Goal: Information Seeking & Learning: Learn about a topic

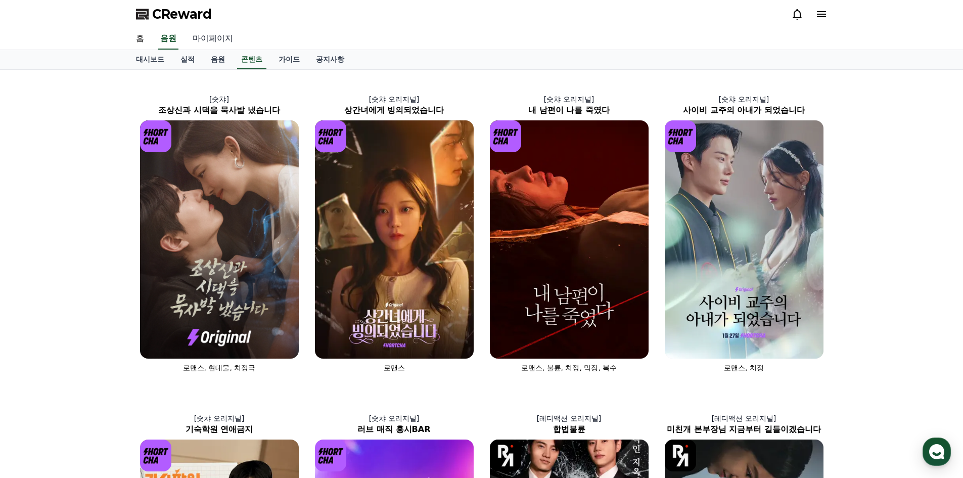
click at [211, 42] on link "마이페이지" at bounding box center [213, 38] width 57 height 21
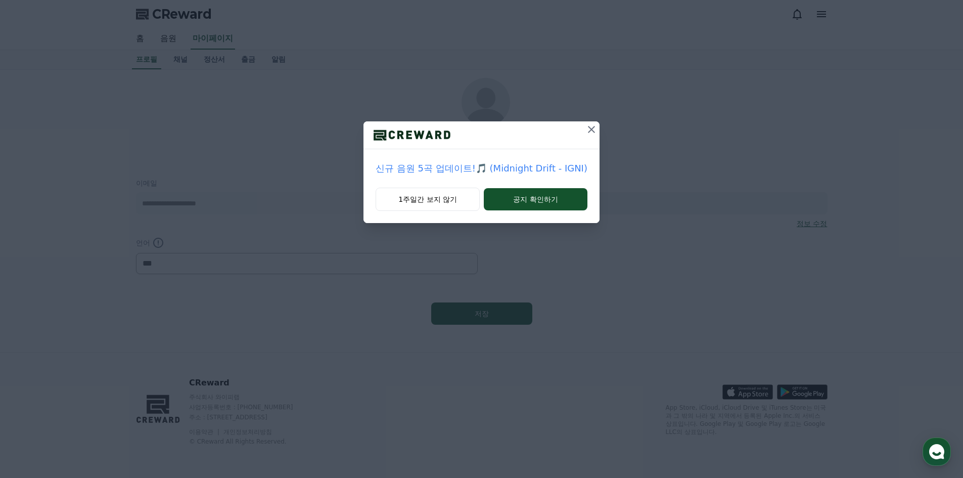
select select "**********"
click at [589, 129] on icon at bounding box center [591, 129] width 7 height 7
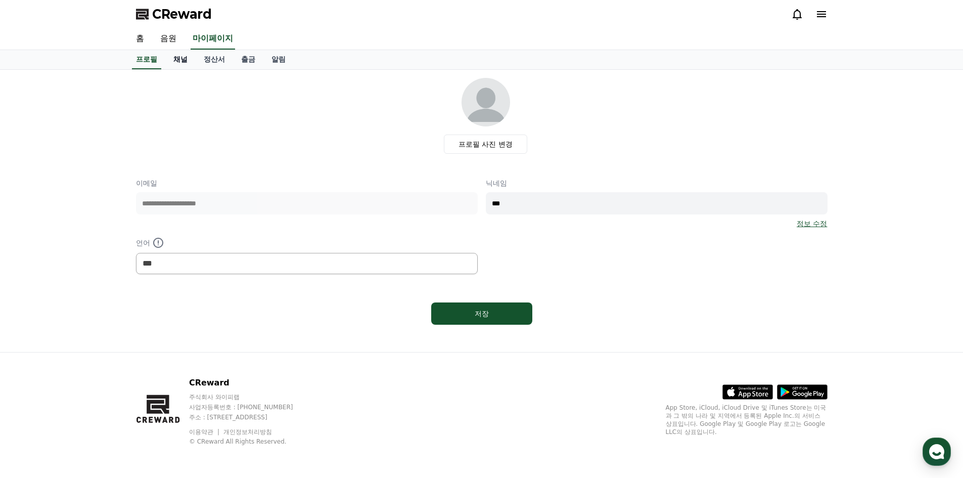
click at [179, 59] on link "채널" at bounding box center [180, 59] width 30 height 19
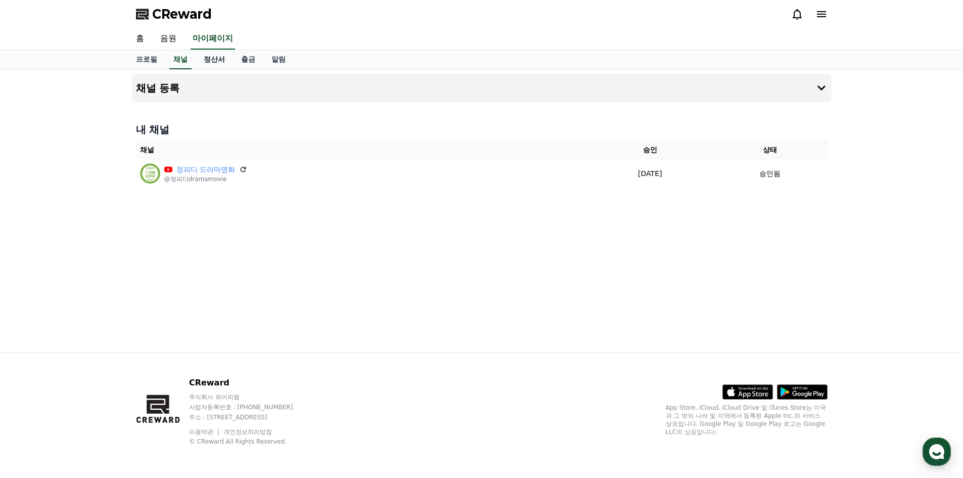
click at [205, 59] on link "정산서" at bounding box center [214, 59] width 37 height 19
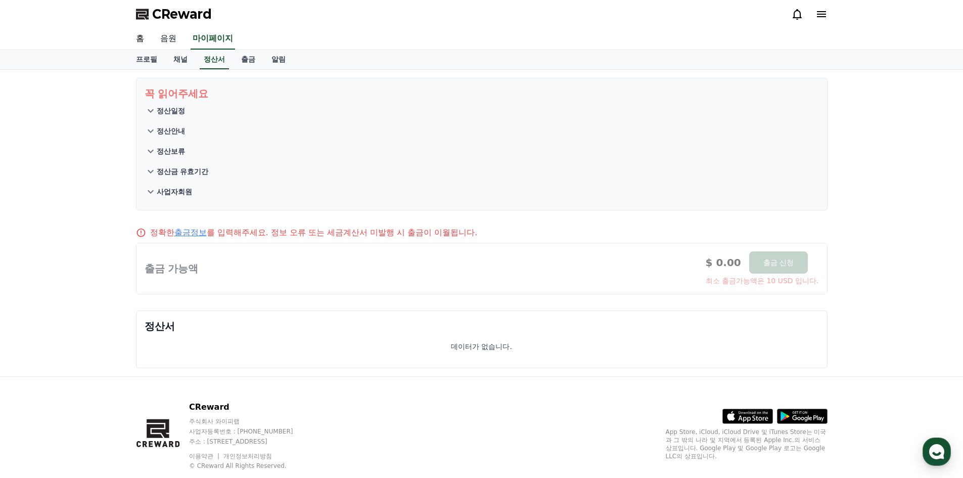
click at [166, 43] on link "음원" at bounding box center [168, 38] width 32 height 21
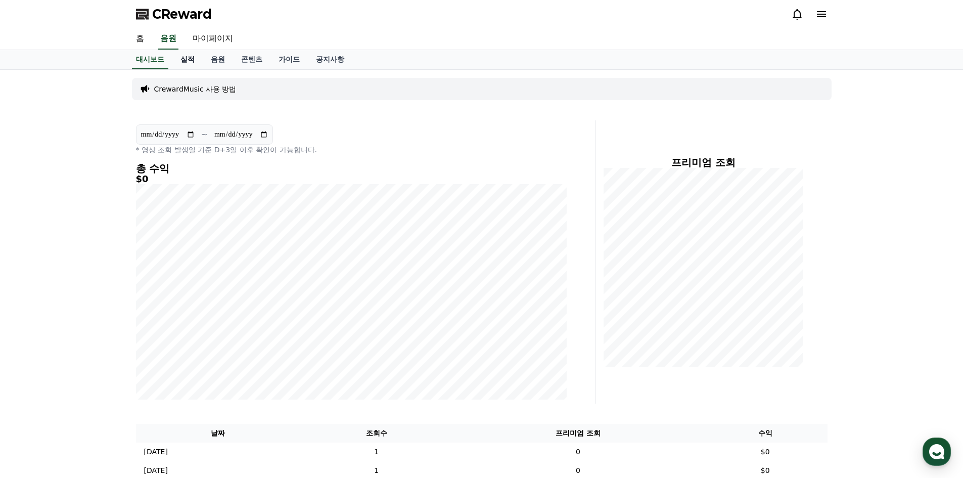
click at [195, 59] on link "실적" at bounding box center [187, 59] width 30 height 19
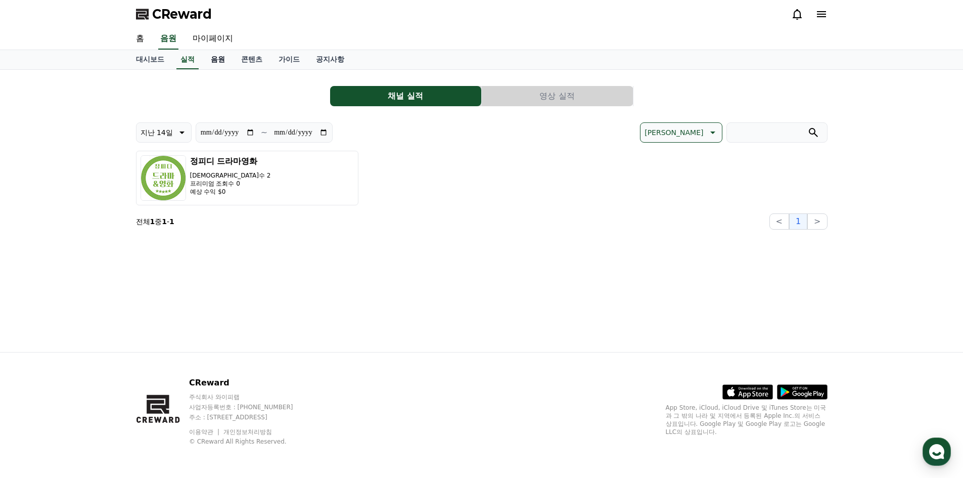
click at [222, 65] on link "음원" at bounding box center [218, 59] width 30 height 19
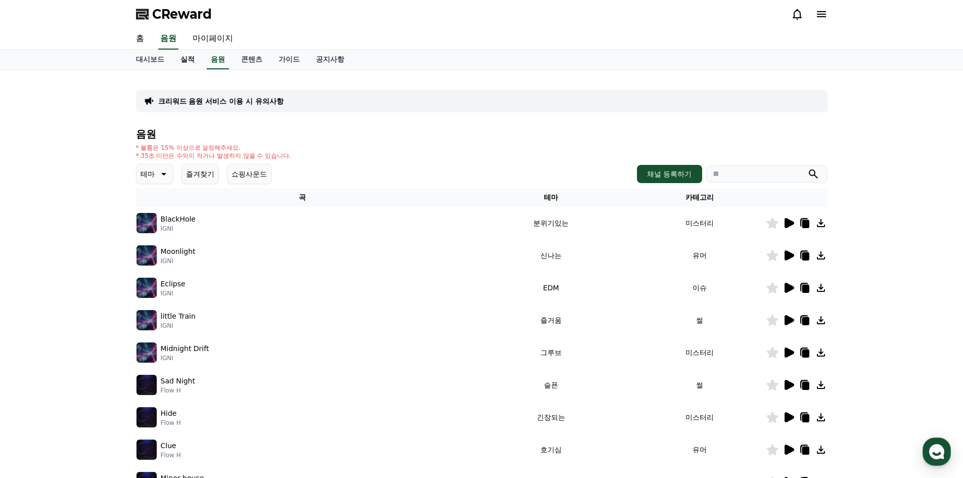
click at [191, 61] on link "실적" at bounding box center [187, 59] width 30 height 19
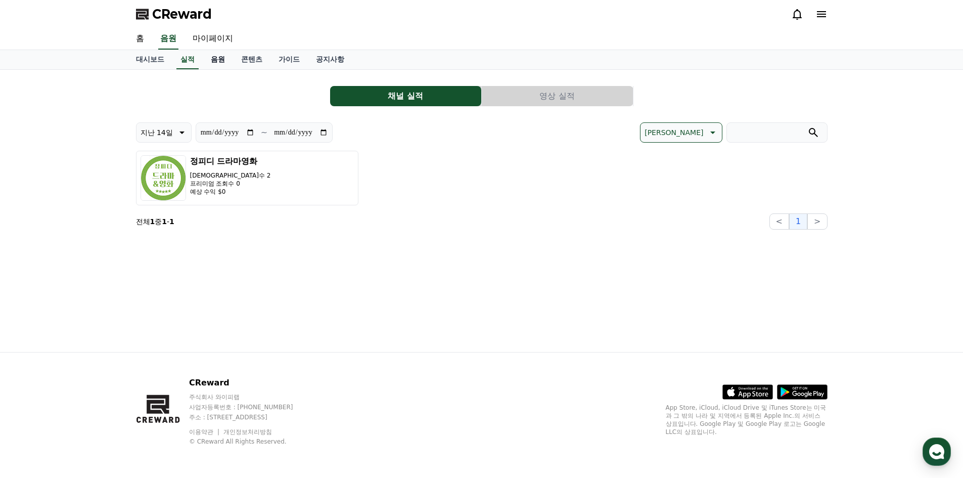
click at [212, 59] on link "음원" at bounding box center [218, 59] width 30 height 19
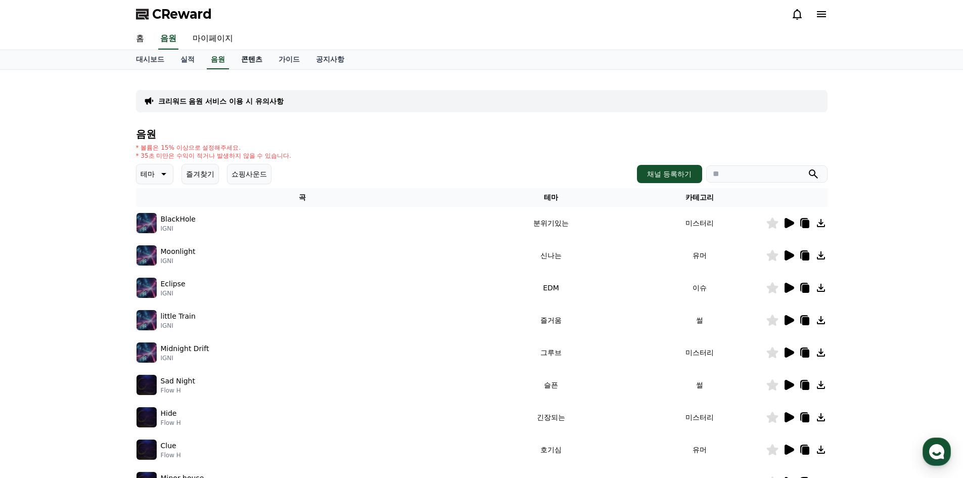
click at [249, 62] on link "콘텐츠" at bounding box center [251, 59] width 37 height 19
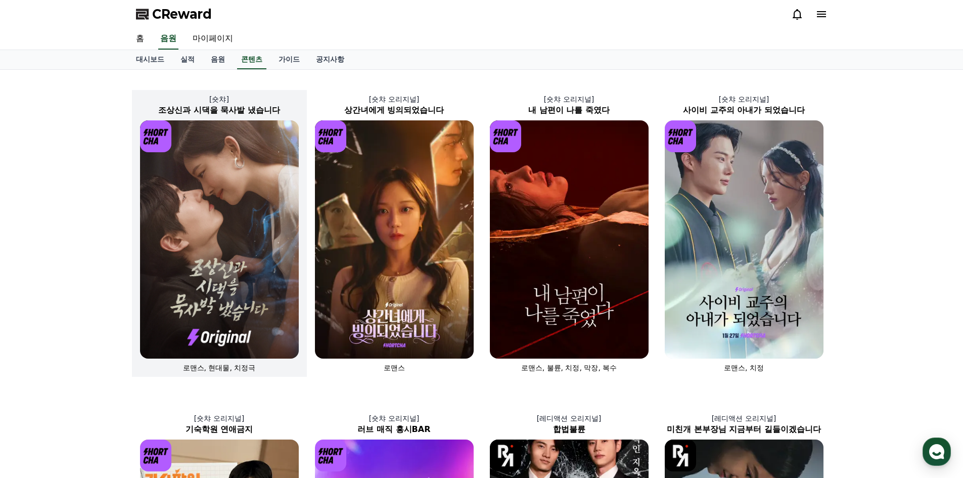
click at [236, 224] on img at bounding box center [219, 239] width 159 height 238
select select
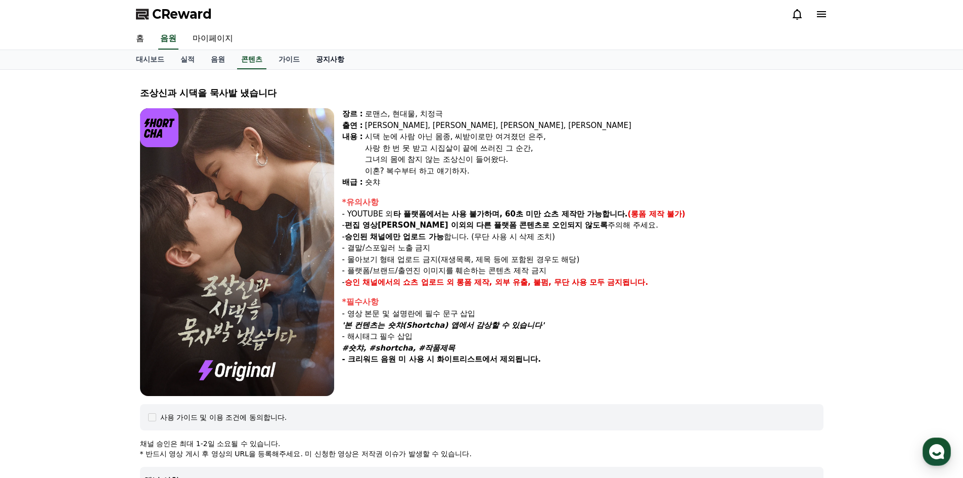
click at [337, 60] on link "공지사항" at bounding box center [330, 59] width 45 height 19
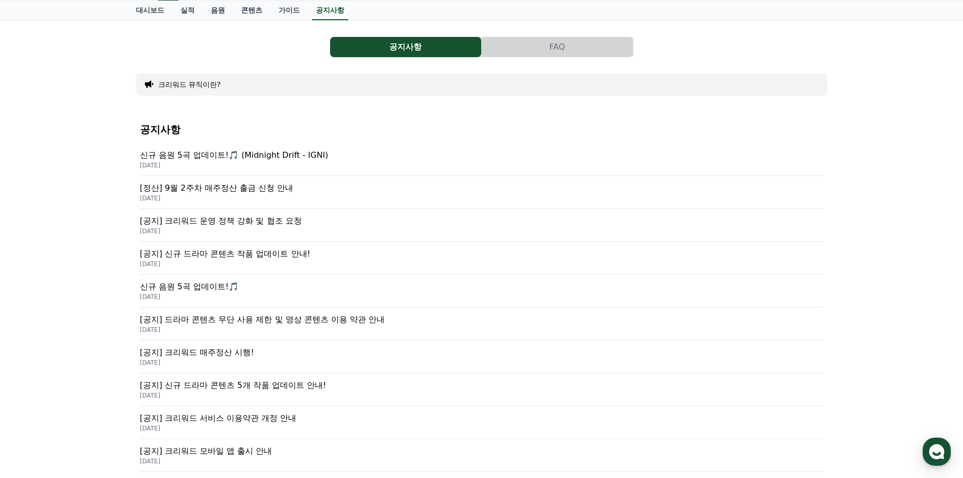
scroll to position [51, 0]
click at [367, 317] on p "[공지] 드라마 콘텐츠 무단 사용 제한 및 영상 콘텐츠 이용 약관 안내" at bounding box center [482, 318] width 684 height 12
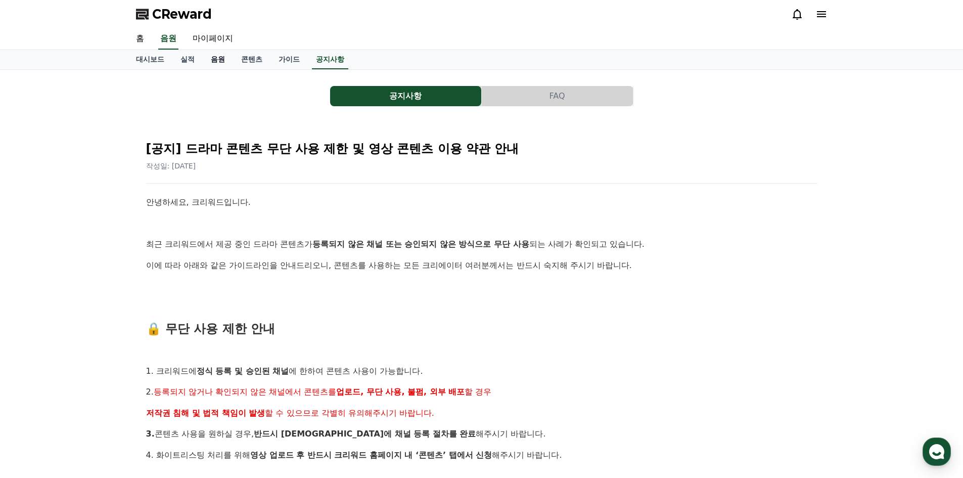
click at [214, 61] on link "음원" at bounding box center [218, 59] width 30 height 19
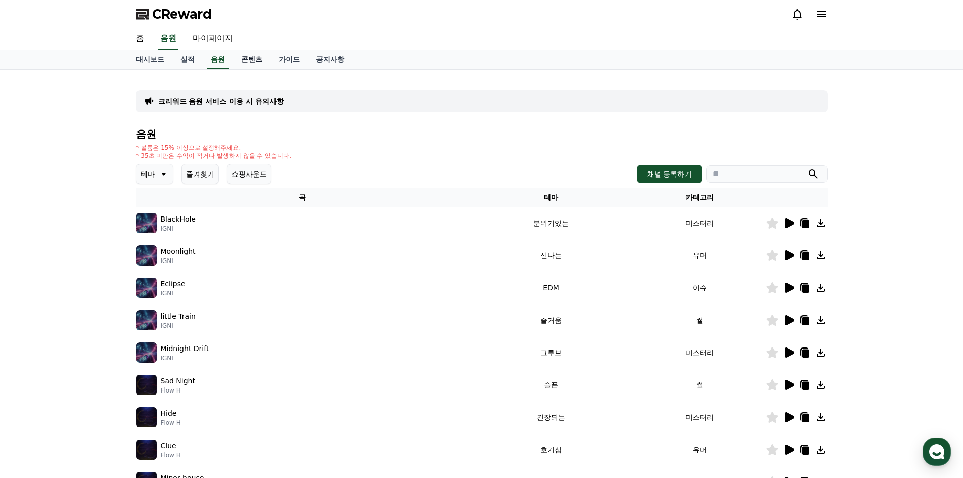
click at [243, 60] on link "콘텐츠" at bounding box center [251, 59] width 37 height 19
